Goal: Navigation & Orientation: Find specific page/section

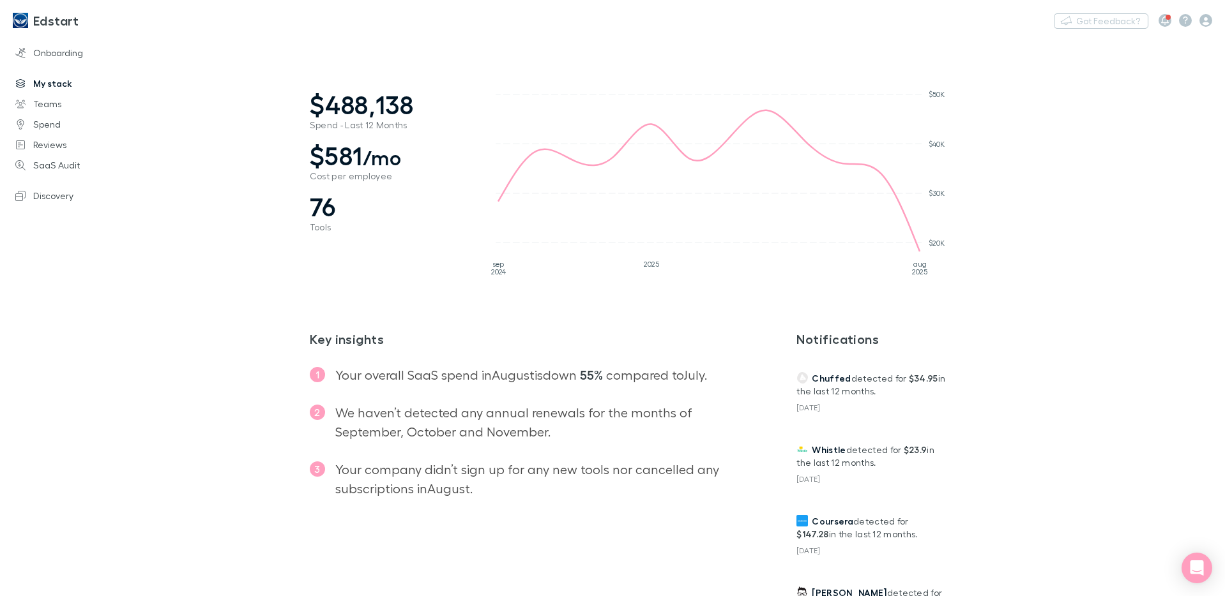
click at [44, 82] on link "My stack" at bounding box center [83, 83] width 160 height 20
